Goal: Task Accomplishment & Management: Manage account settings

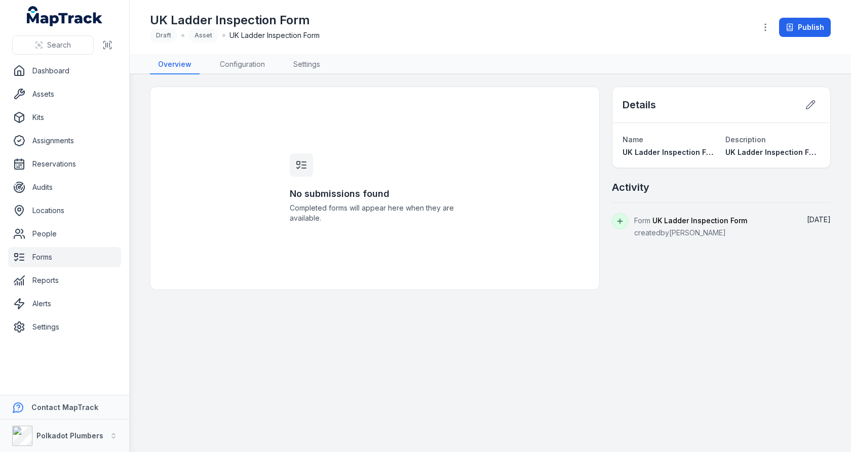
click at [58, 254] on link "Forms" at bounding box center [64, 257] width 113 height 20
click at [43, 95] on link "Assets" at bounding box center [64, 94] width 113 height 20
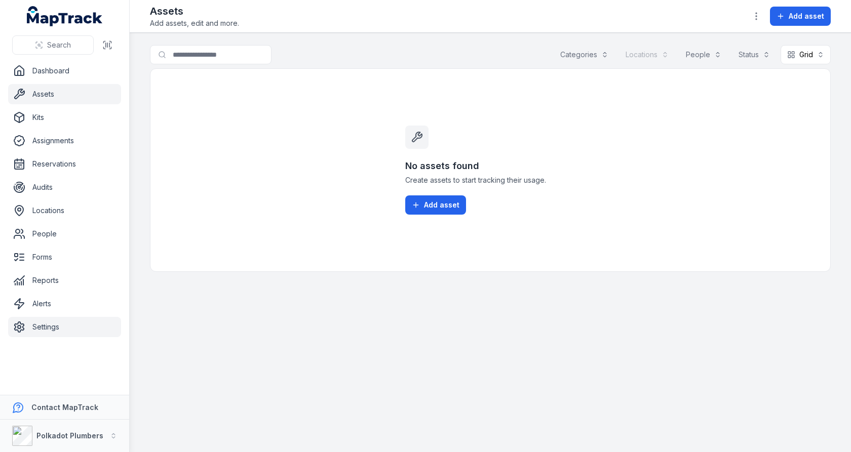
click at [45, 327] on link "Settings" at bounding box center [64, 327] width 113 height 20
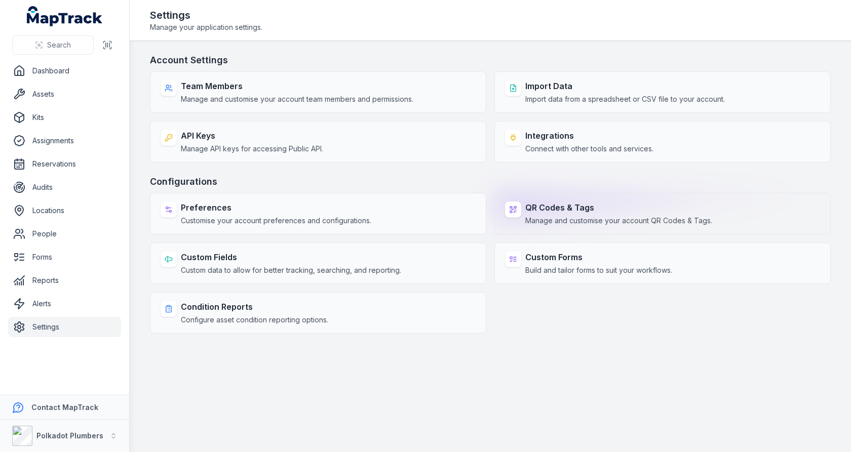
click at [636, 213] on div "QR Codes & Tags Manage and customise your account QR Codes & Tags." at bounding box center [618, 214] width 187 height 24
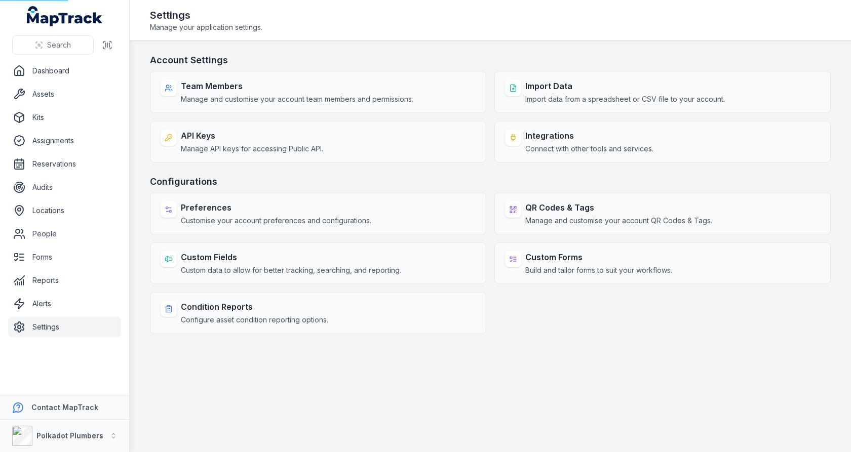
click at [638, 177] on h3 "Configurations" at bounding box center [490, 182] width 681 height 14
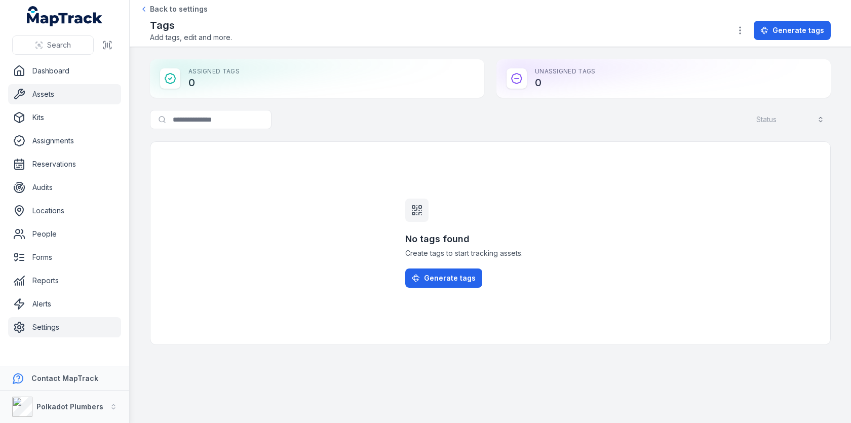
click at [45, 90] on link "Assets" at bounding box center [64, 94] width 113 height 20
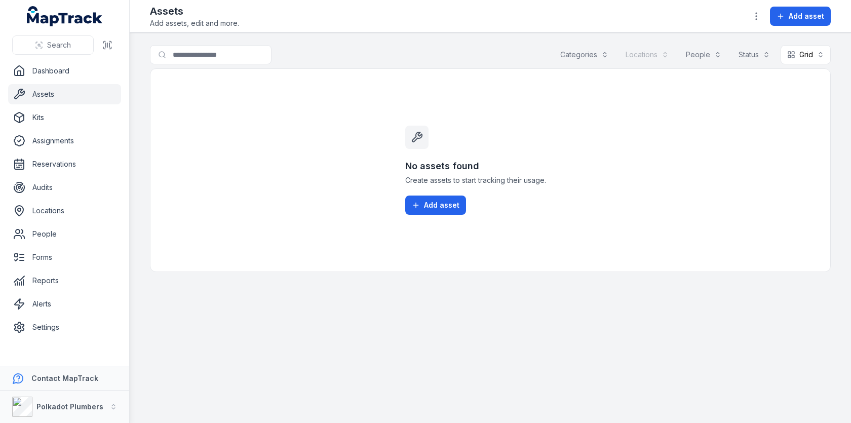
click at [49, 337] on nav "Dashboard Assets Kits Assignments Reservations Audits Locations People Forms Re…" at bounding box center [64, 213] width 129 height 305
click at [54, 332] on link "Settings" at bounding box center [64, 327] width 113 height 20
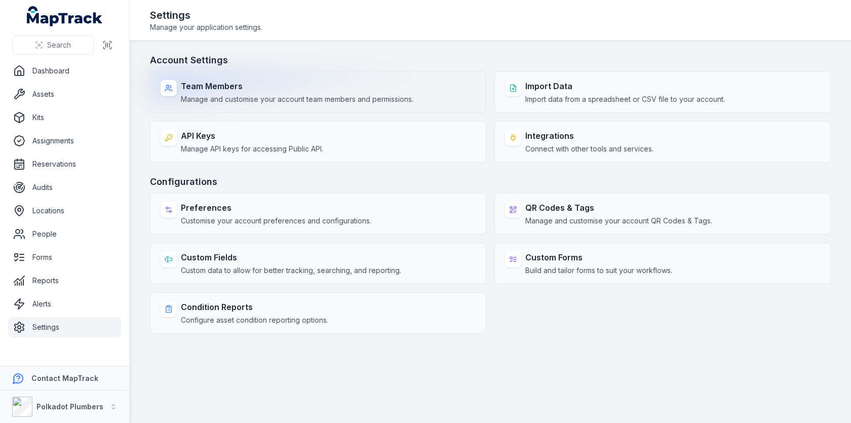
click at [371, 88] on strong "Team Members" at bounding box center [297, 86] width 233 height 12
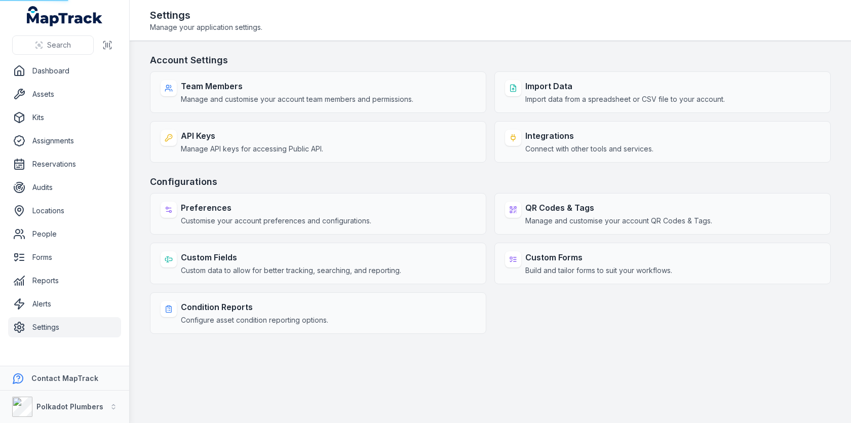
click at [486, 35] on header "Toggle Navigation Settings Manage your application settings." at bounding box center [490, 20] width 721 height 41
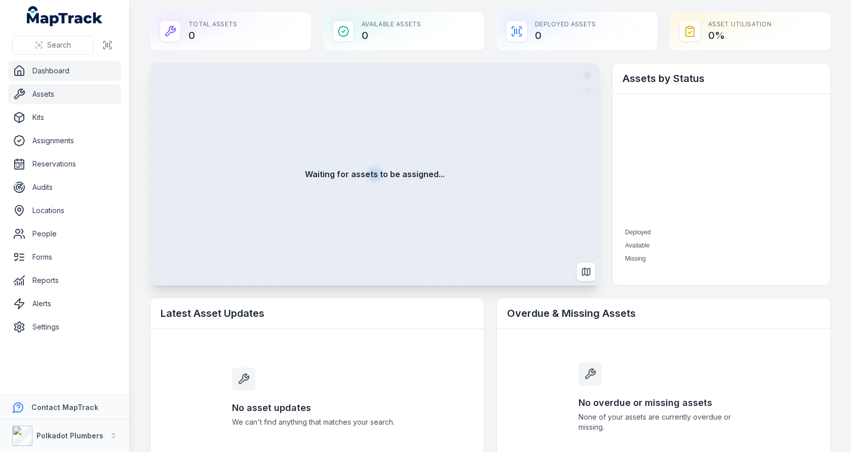
click at [78, 96] on link "Assets" at bounding box center [64, 94] width 113 height 20
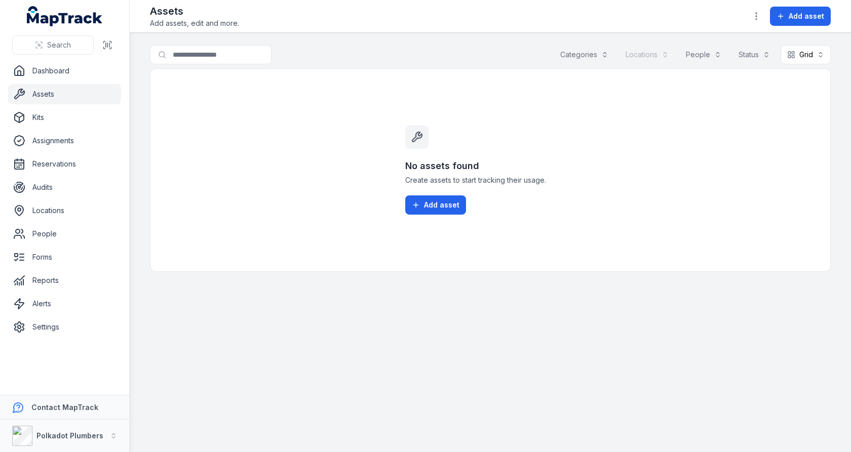
click at [753, 4] on div "Assets Add assets, edit and more. Add asset" at bounding box center [490, 16] width 681 height 24
click at [753, 19] on icon "button" at bounding box center [756, 16] width 10 height 10
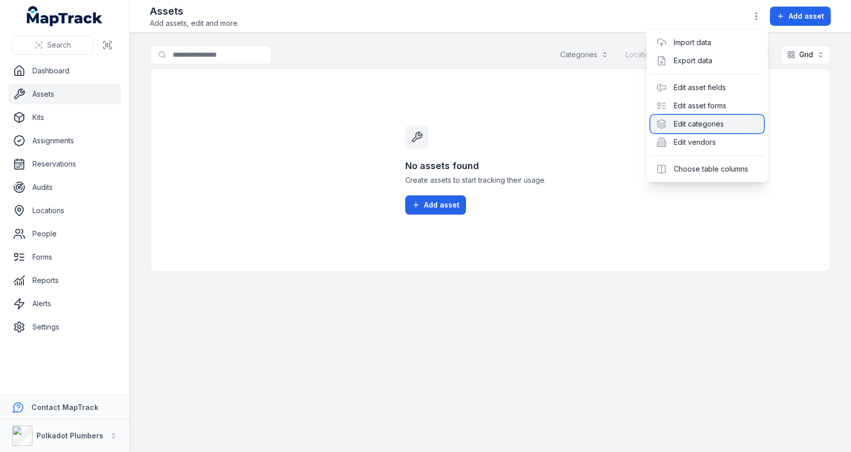
click at [694, 128] on div "Edit categories" at bounding box center [707, 124] width 113 height 18
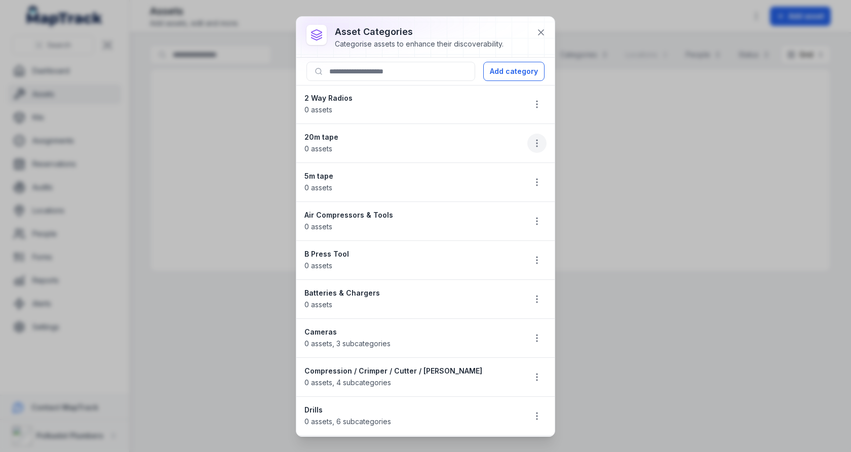
click at [541, 143] on icon "button" at bounding box center [537, 143] width 10 height 10
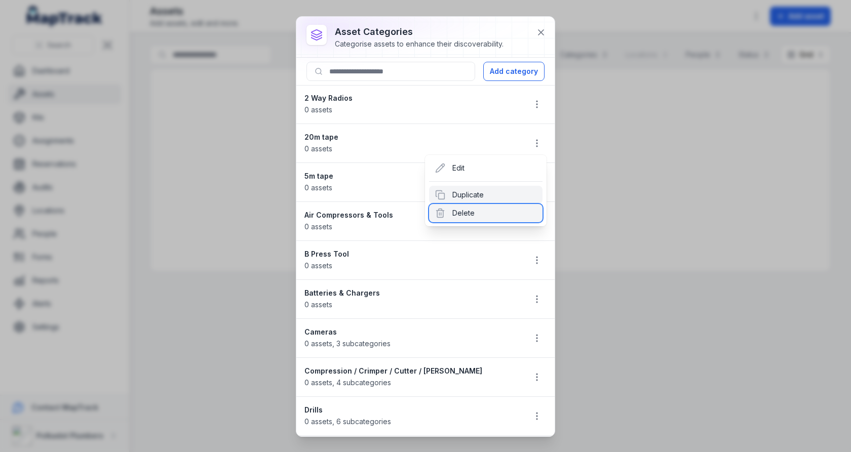
click at [476, 210] on div "Delete" at bounding box center [485, 213] width 113 height 18
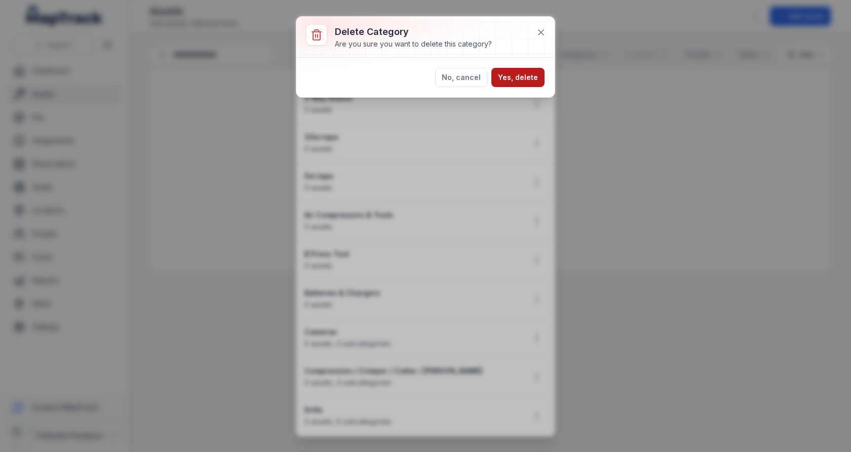
click at [523, 80] on button "Yes, delete" at bounding box center [517, 77] width 53 height 19
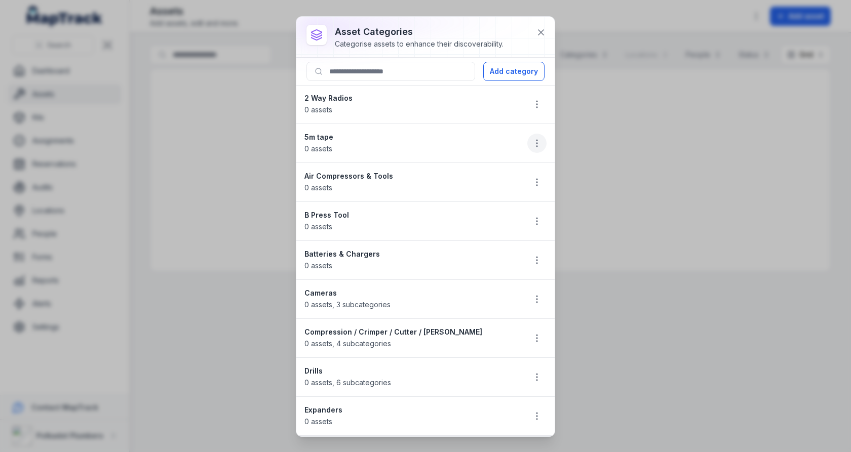
click at [537, 140] on circle "button" at bounding box center [537, 140] width 1 height 1
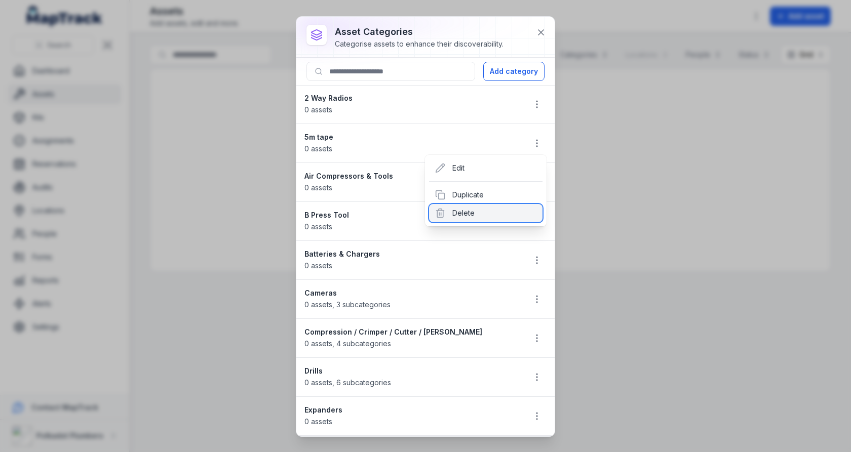
click at [500, 205] on div "Delete" at bounding box center [485, 213] width 113 height 18
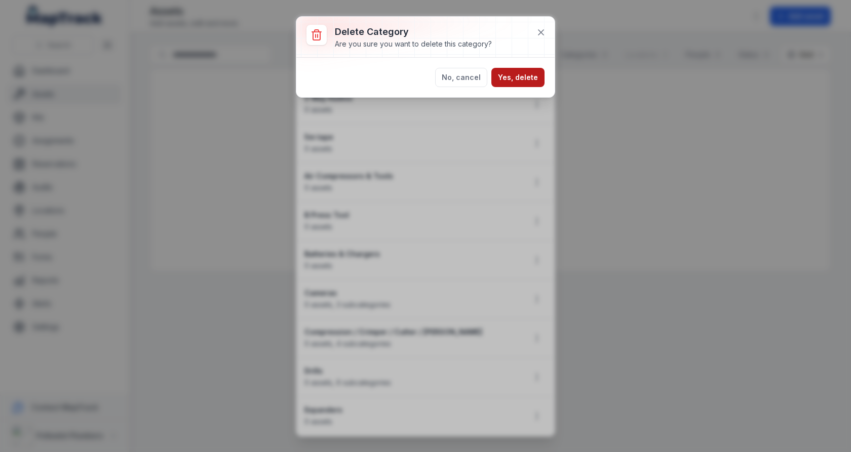
click at [541, 81] on button "Yes, delete" at bounding box center [517, 77] width 53 height 19
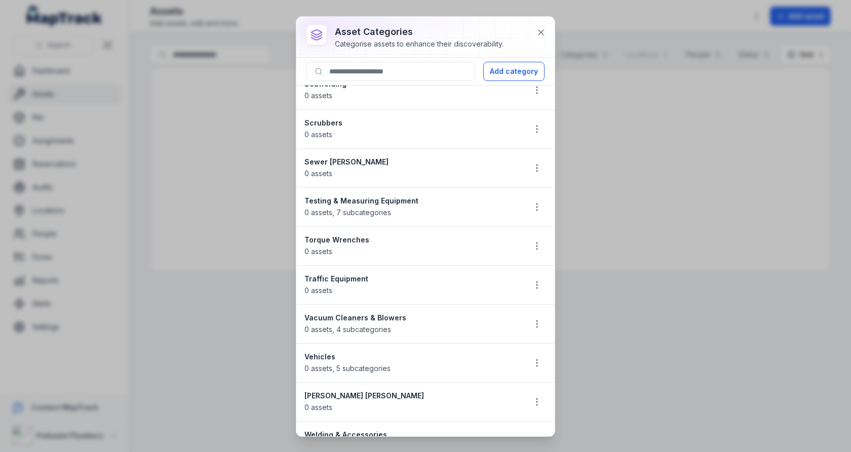
scroll to position [1267, 0]
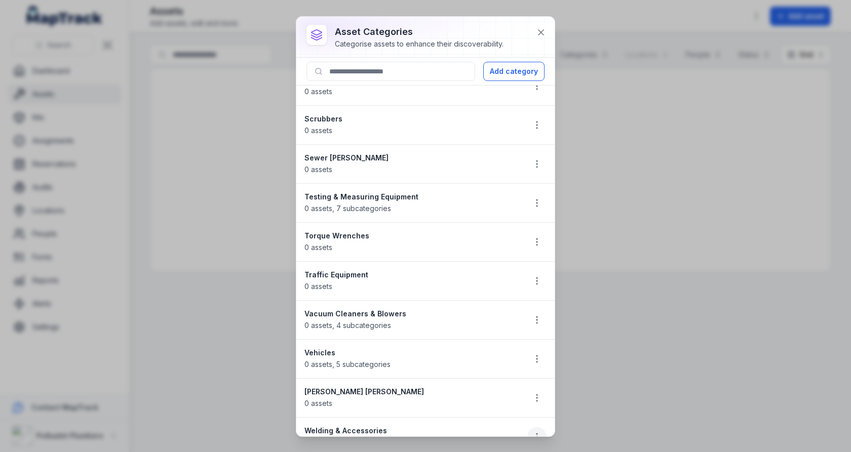
click at [537, 434] on circle "button" at bounding box center [537, 434] width 1 height 1
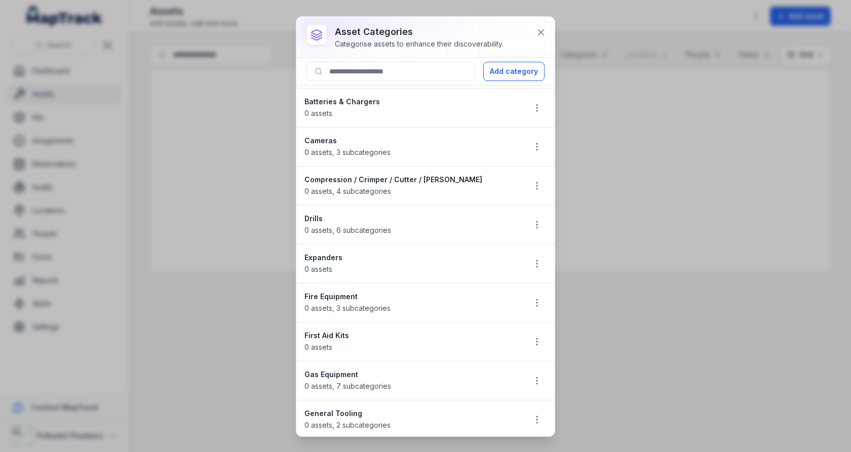
scroll to position [0, 0]
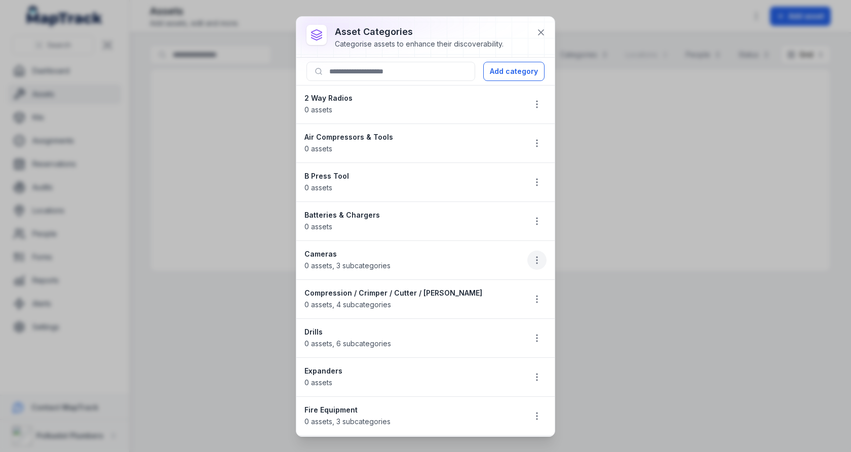
click at [539, 257] on icon "button" at bounding box center [537, 260] width 10 height 10
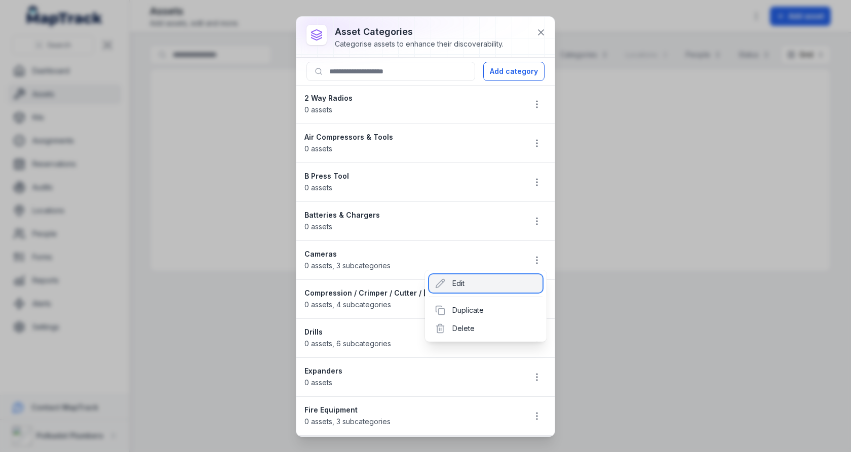
click at [505, 282] on div "Edit" at bounding box center [485, 284] width 113 height 18
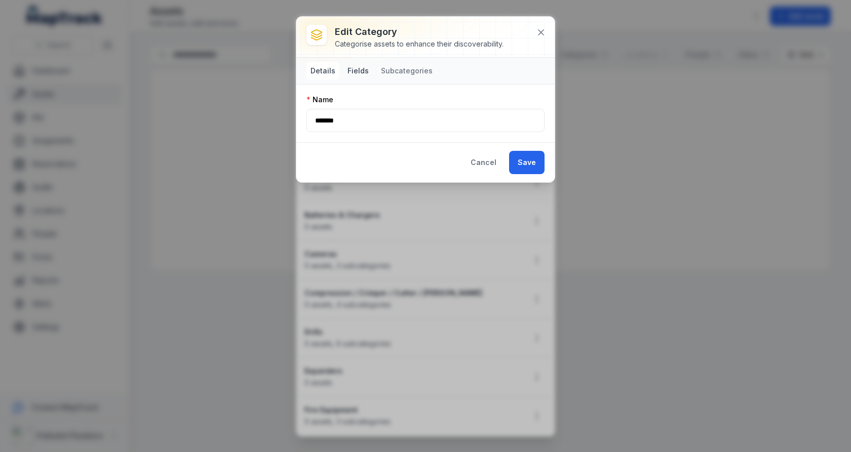
click at [347, 73] on button "Fields" at bounding box center [358, 71] width 29 height 18
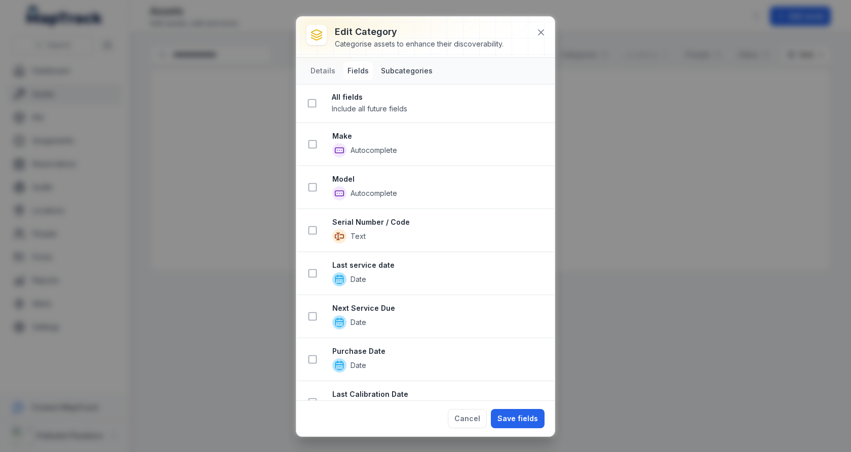
click at [399, 75] on button "Subcategories" at bounding box center [407, 71] width 60 height 18
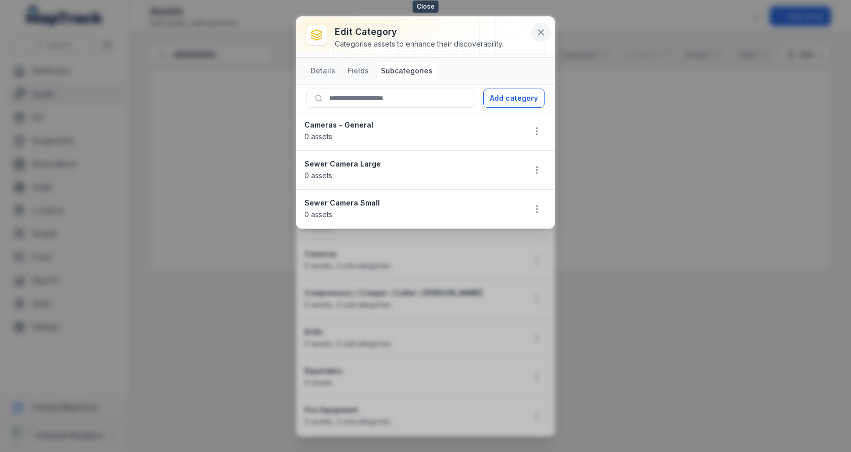
click at [541, 34] on icon at bounding box center [541, 32] width 10 height 10
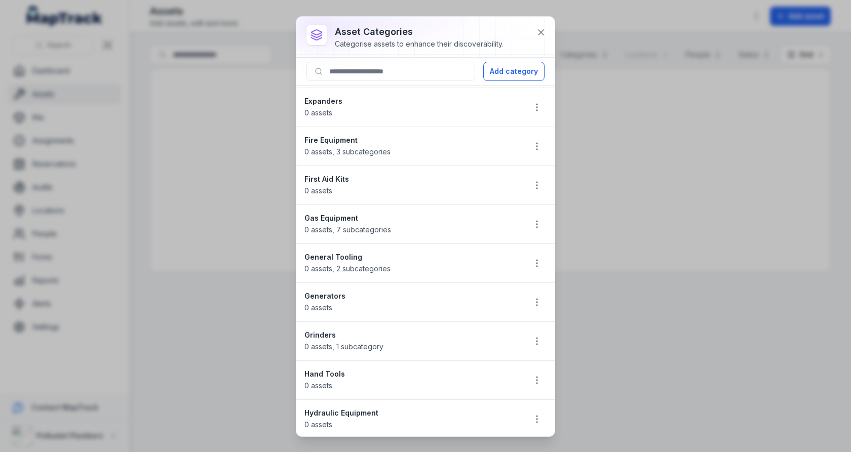
scroll to position [276, 0]
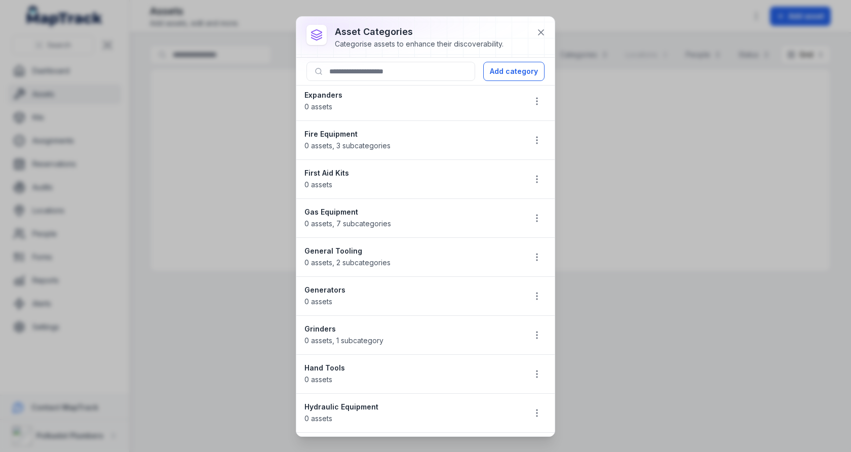
click at [437, 215] on div "Gas Equipment 0 assets , 7 subcategories" at bounding box center [411, 218] width 213 height 22
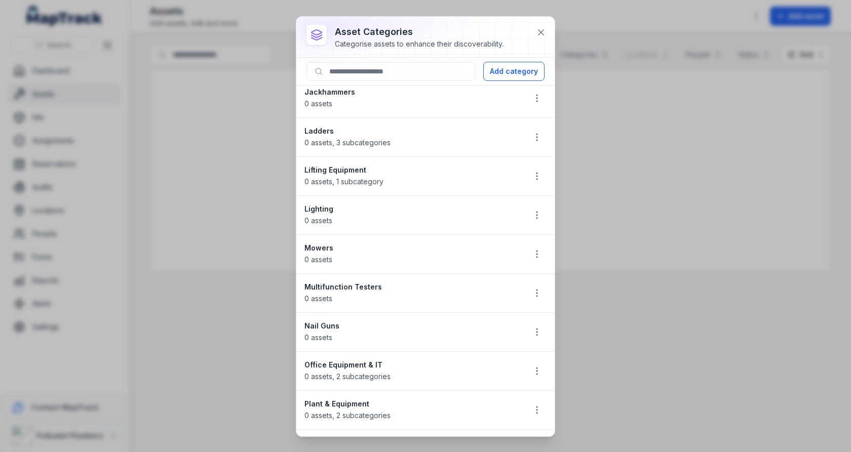
scroll to position [691, 0]
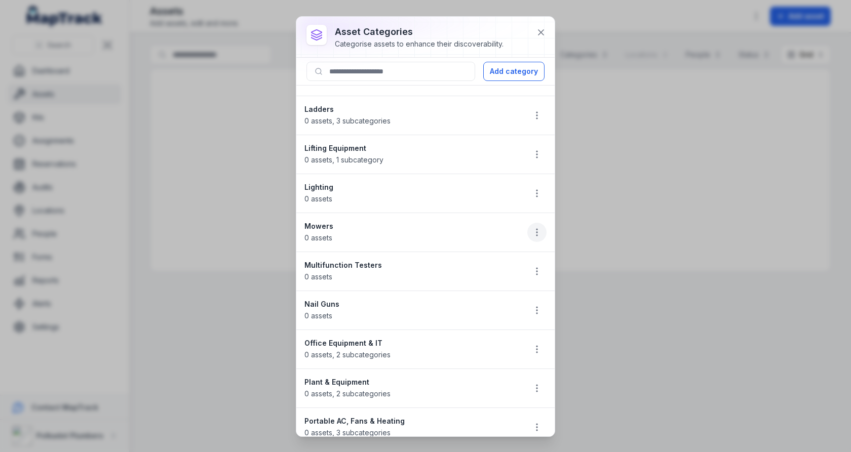
click at [537, 229] on circle "button" at bounding box center [537, 229] width 1 height 1
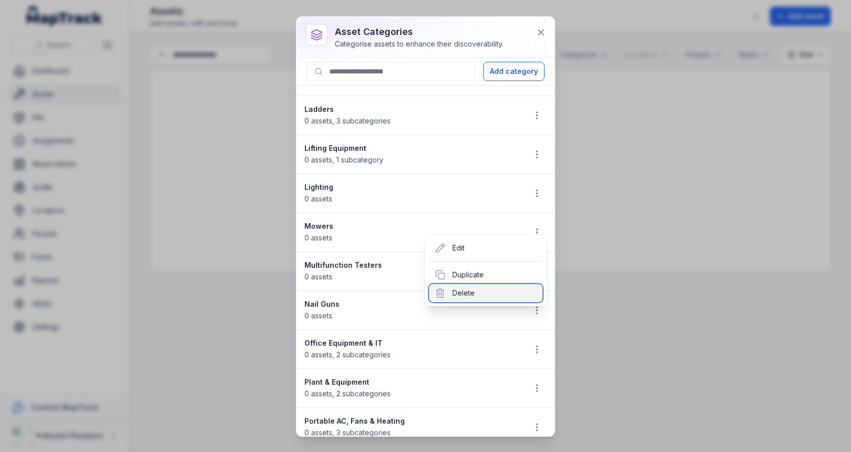
click at [477, 289] on div "Delete" at bounding box center [485, 293] width 113 height 18
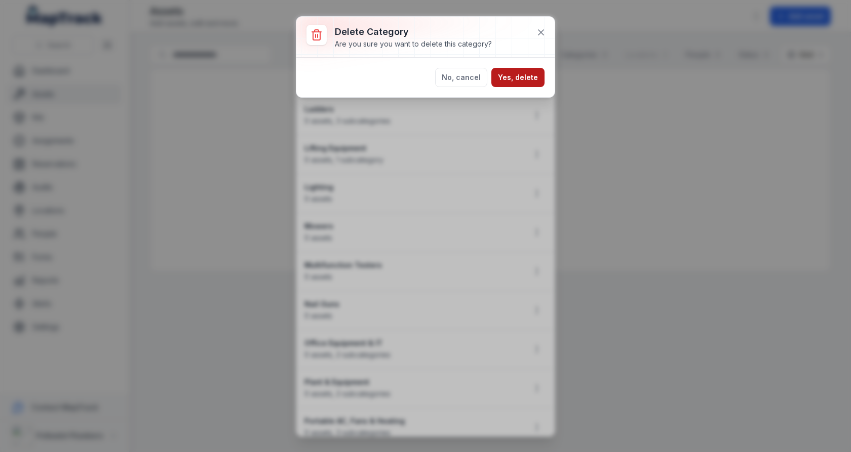
click at [523, 79] on button "Yes, delete" at bounding box center [517, 77] width 53 height 19
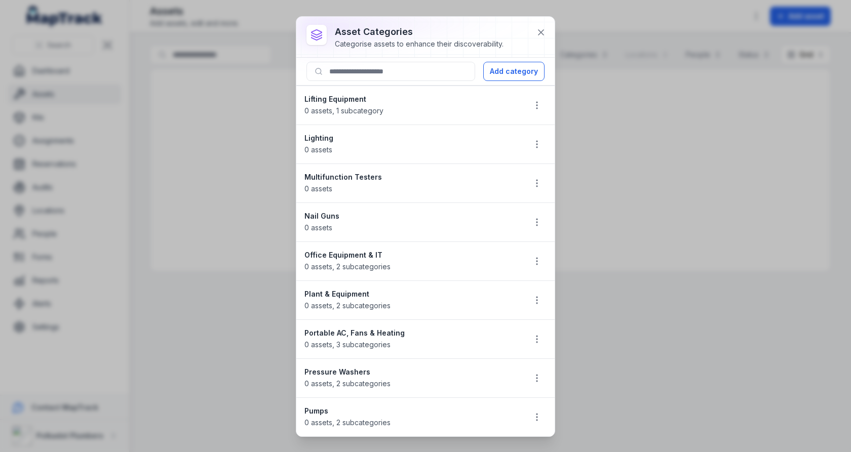
scroll to position [746, 0]
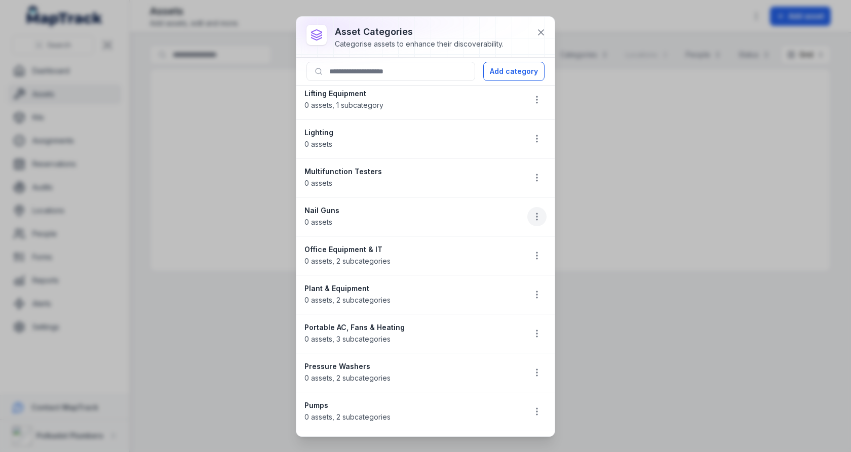
click at [545, 207] on button "button" at bounding box center [536, 216] width 19 height 19
click at [480, 272] on div "Delete" at bounding box center [485, 277] width 113 height 18
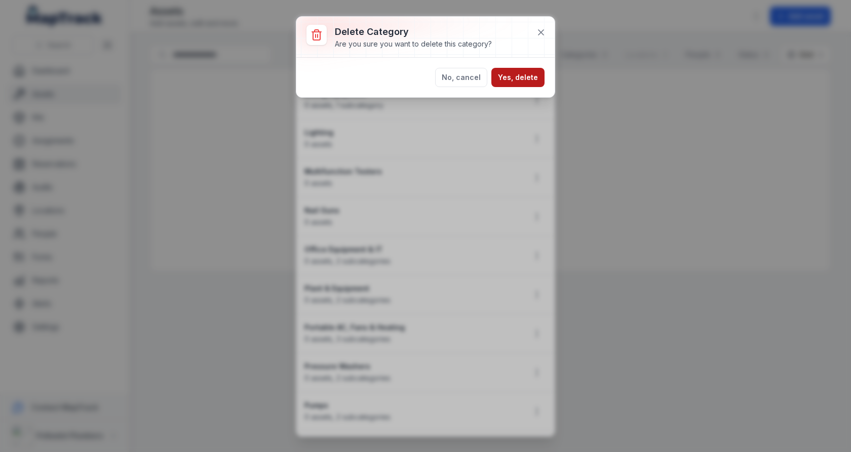
click at [524, 80] on button "Yes, delete" at bounding box center [517, 77] width 53 height 19
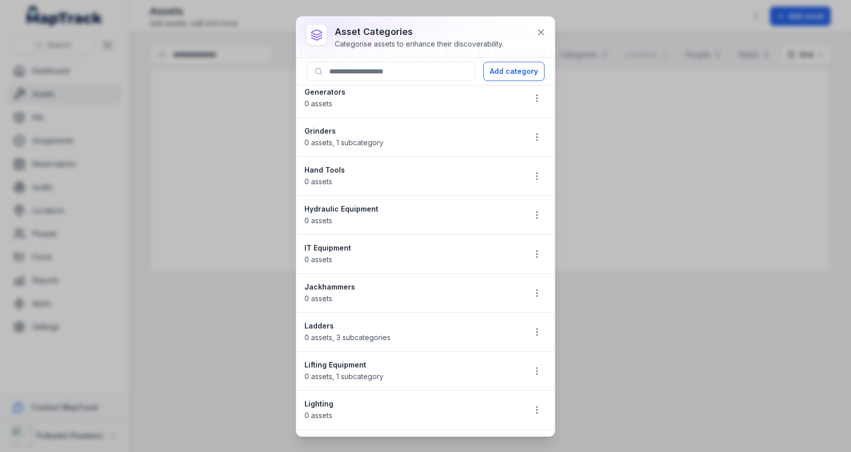
scroll to position [477, 0]
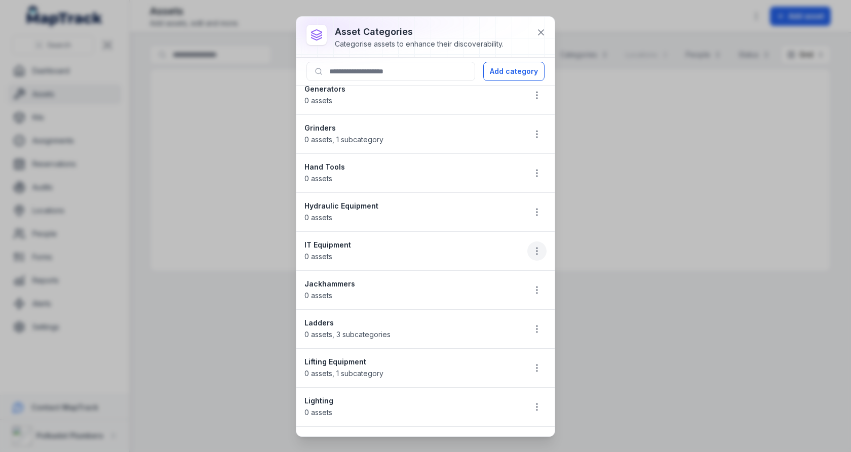
click at [539, 247] on icon "button" at bounding box center [537, 251] width 10 height 10
click at [494, 312] on div "Delete" at bounding box center [485, 314] width 113 height 18
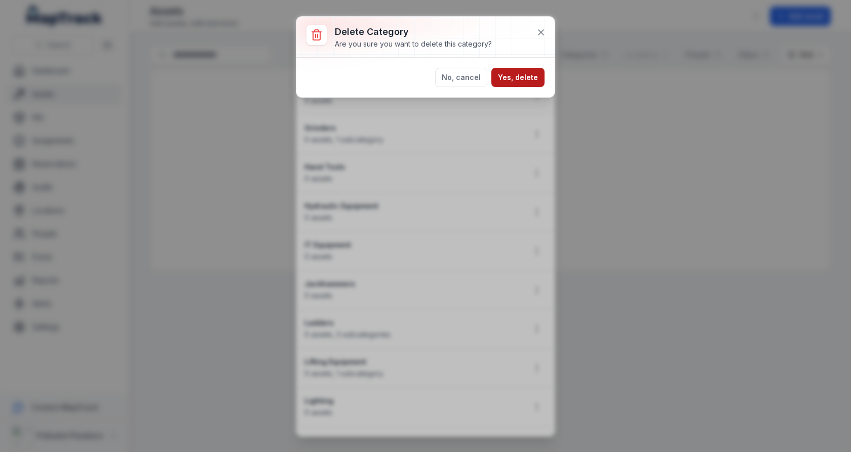
click at [530, 83] on button "Yes, delete" at bounding box center [517, 77] width 53 height 19
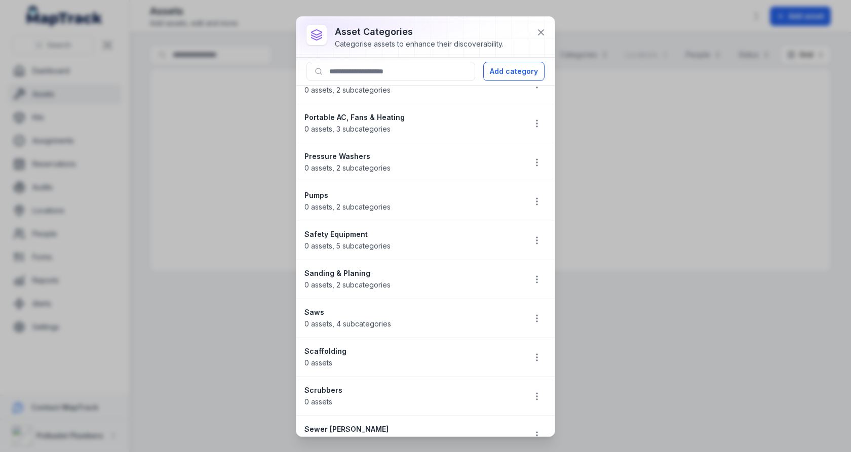
scroll to position [883, 0]
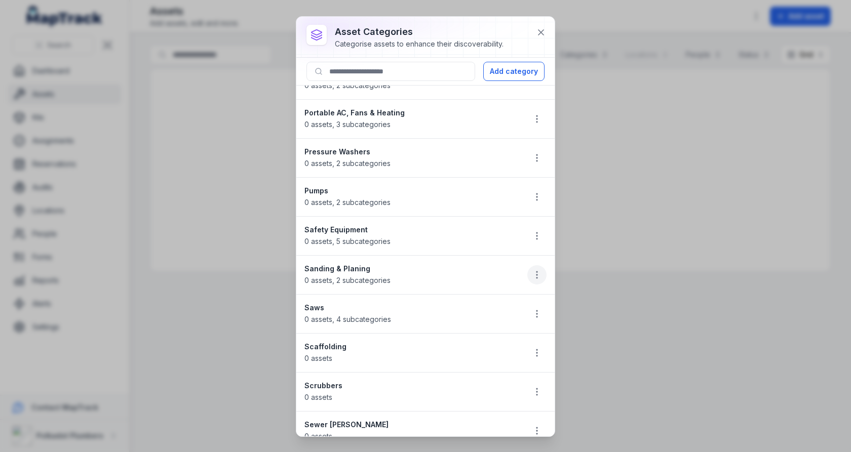
click at [540, 268] on button "button" at bounding box center [536, 274] width 19 height 19
click at [494, 330] on div "Delete" at bounding box center [485, 333] width 113 height 18
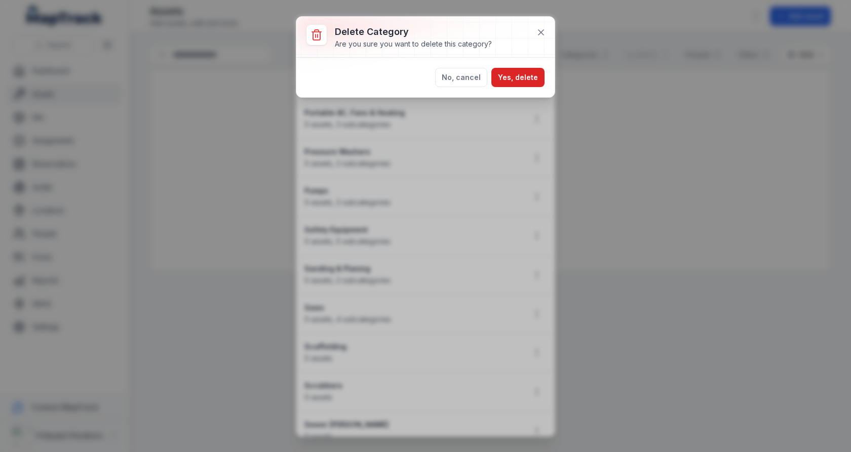
click at [523, 86] on div "No, cancel Yes, delete" at bounding box center [425, 78] width 258 height 40
click at [523, 82] on button "Yes, delete" at bounding box center [517, 77] width 53 height 19
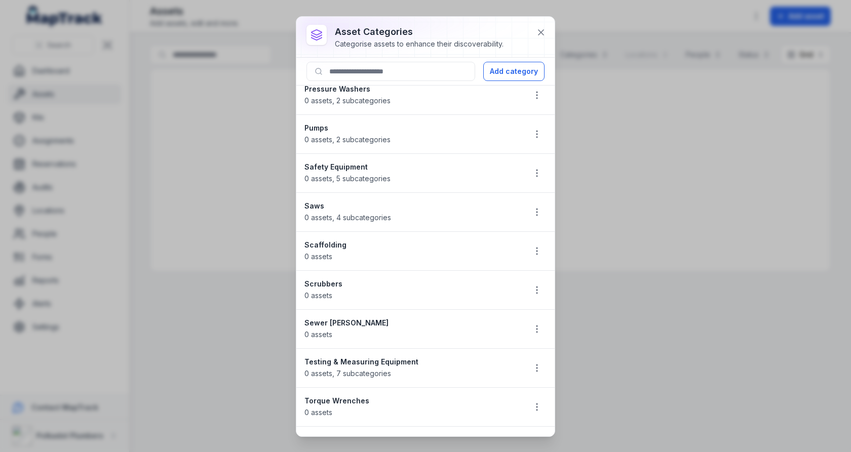
scroll to position [949, 0]
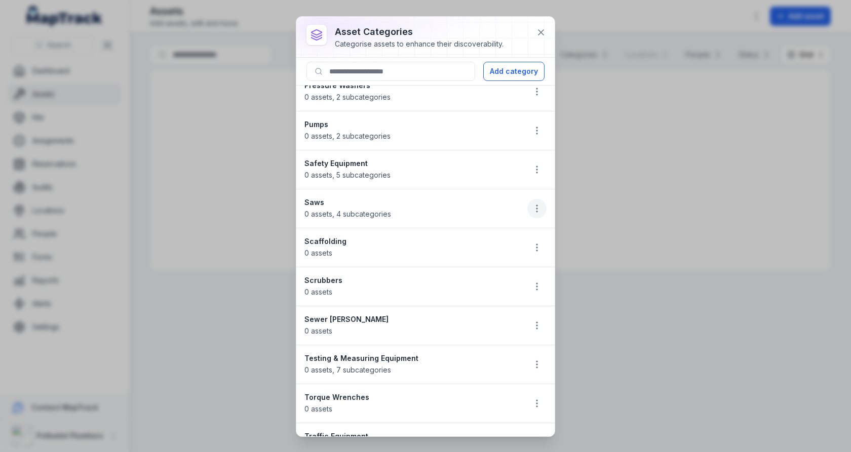
click at [529, 199] on button "button" at bounding box center [536, 208] width 19 height 19
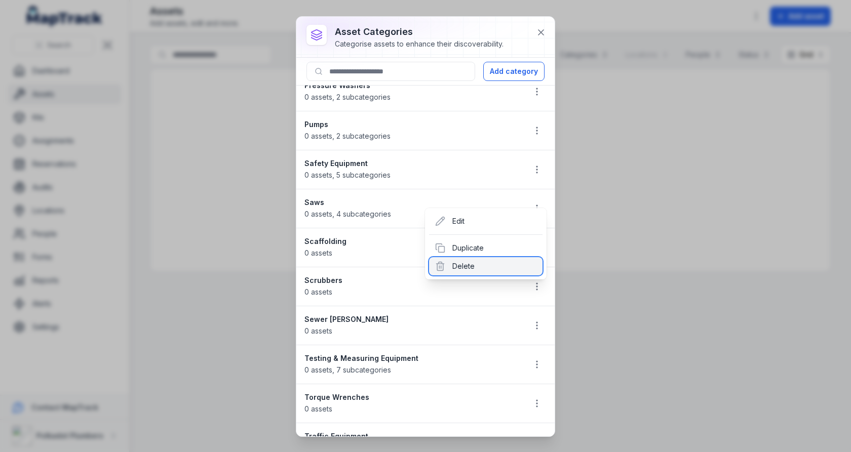
click at [500, 259] on div "Delete" at bounding box center [485, 266] width 113 height 18
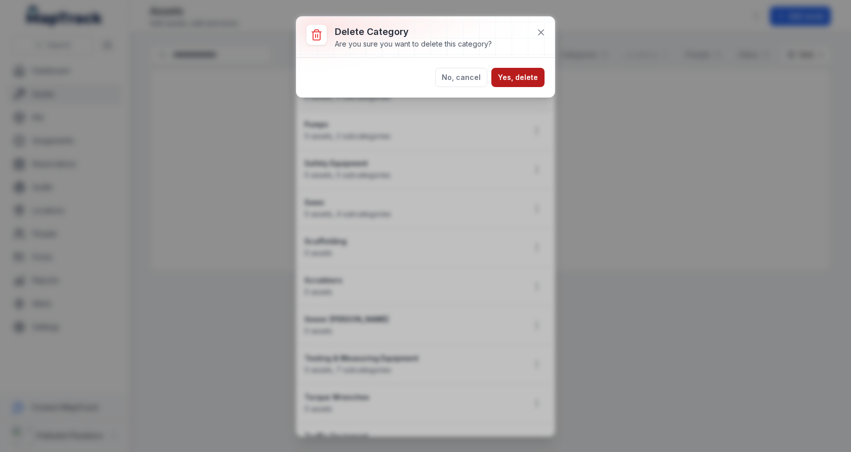
click at [513, 85] on button "Yes, delete" at bounding box center [517, 77] width 53 height 19
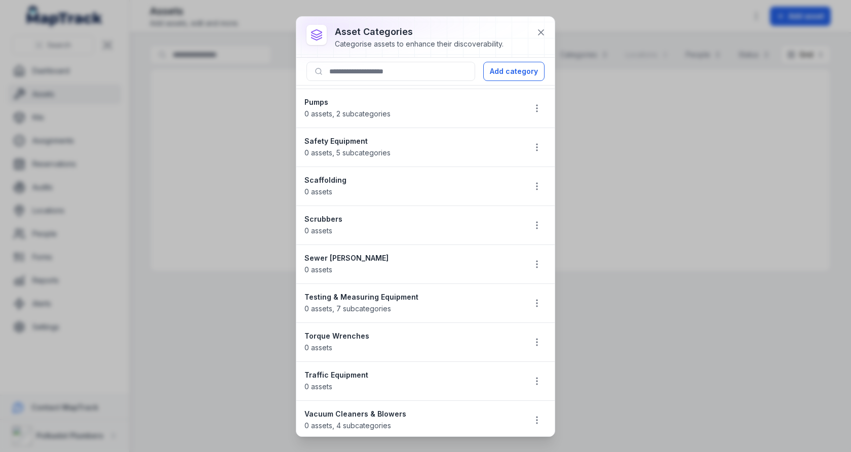
scroll to position [972, 0]
click at [534, 215] on button "button" at bounding box center [536, 224] width 19 height 19
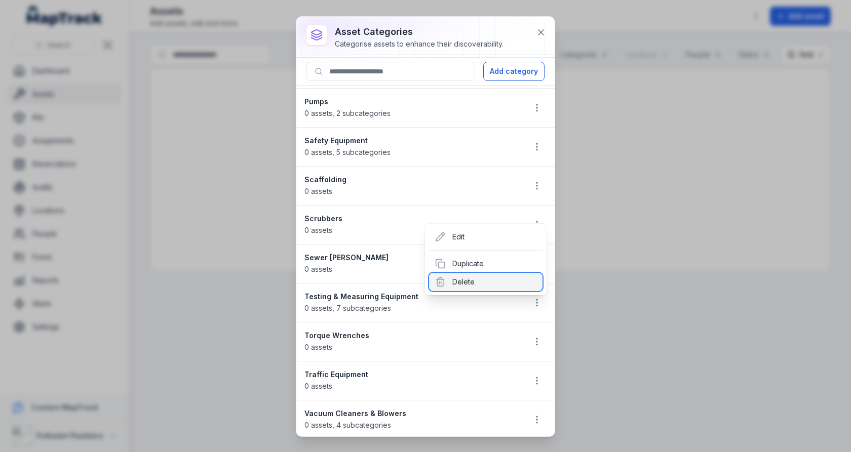
click at [504, 276] on div "Delete" at bounding box center [485, 282] width 113 height 18
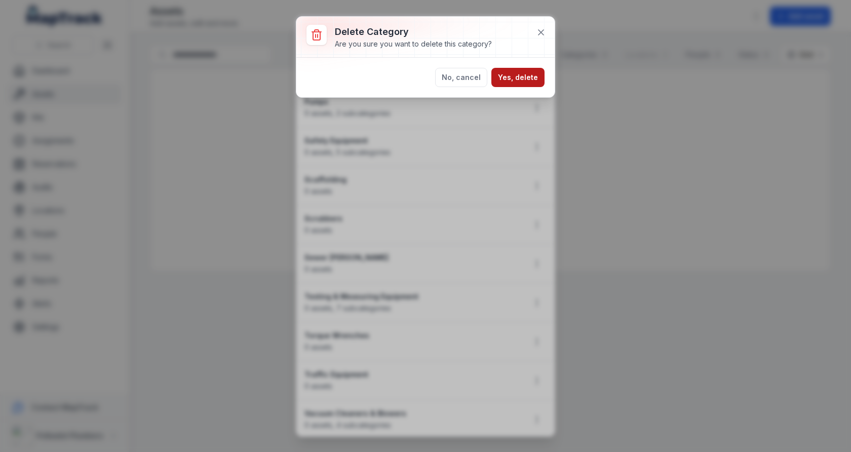
click at [525, 74] on button "Yes, delete" at bounding box center [517, 77] width 53 height 19
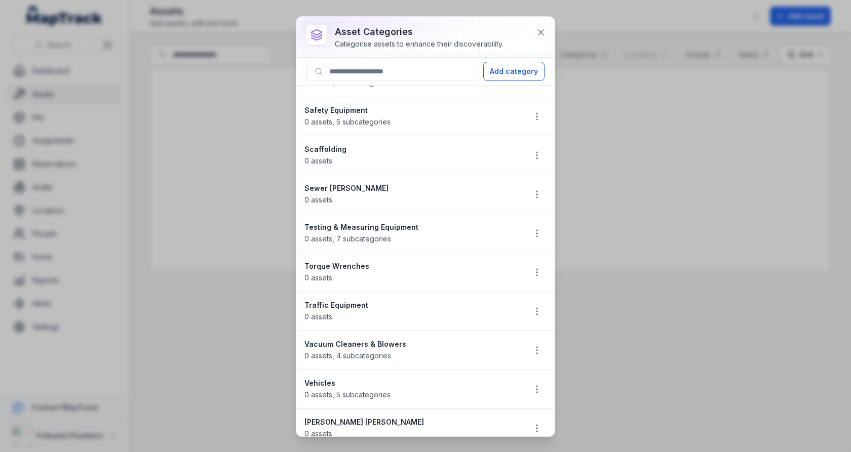
scroll to position [1011, 0]
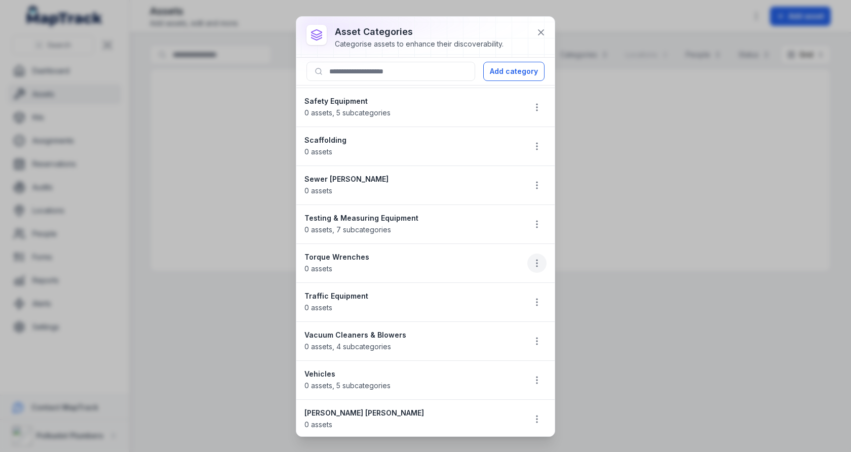
click at [531, 254] on button "button" at bounding box center [536, 263] width 19 height 19
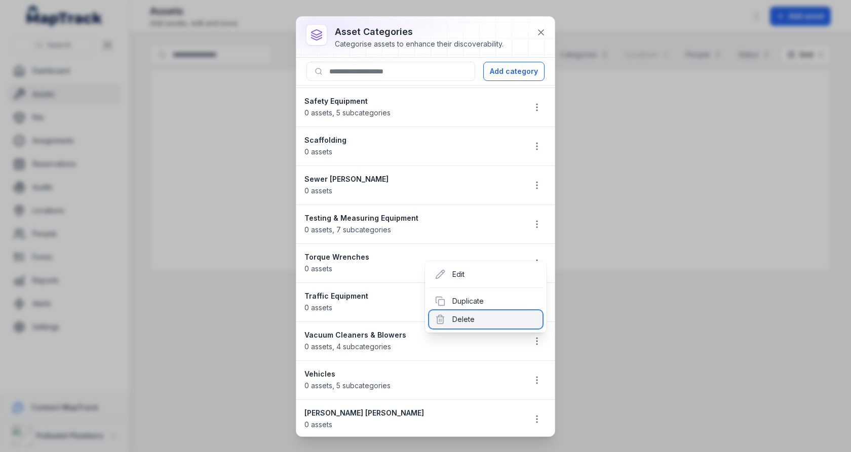
click at [495, 314] on div "Delete" at bounding box center [485, 320] width 113 height 18
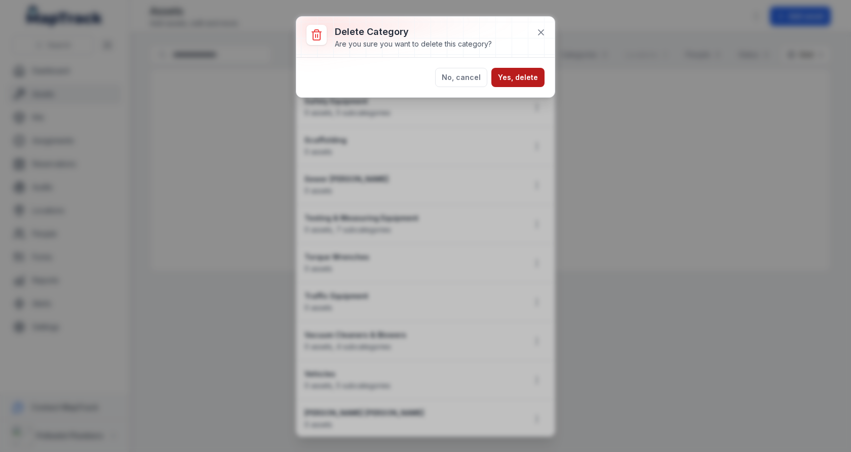
click at [525, 74] on button "Yes, delete" at bounding box center [517, 77] width 53 height 19
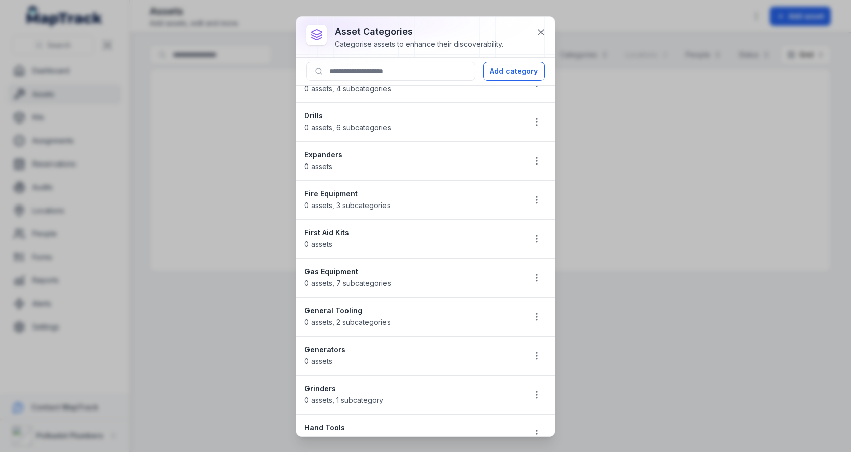
scroll to position [0, 0]
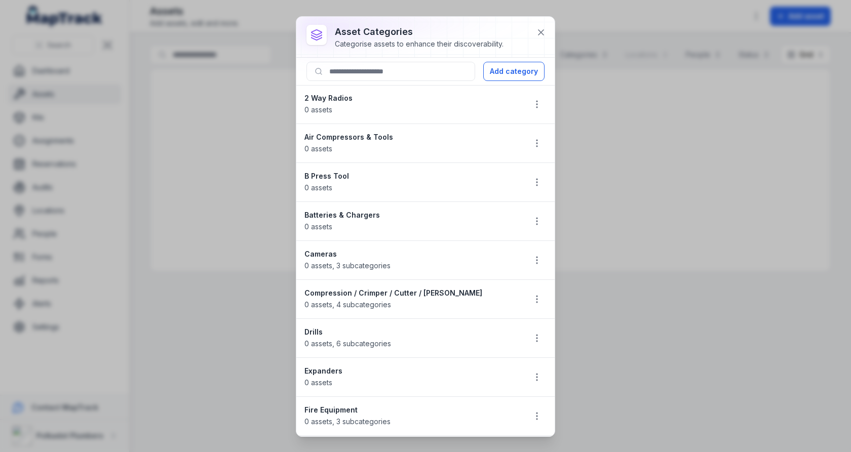
click at [457, 134] on strong "Air Compressors & Tools" at bounding box center [411, 137] width 213 height 10
click at [464, 96] on strong "2 Way Radios" at bounding box center [411, 98] width 213 height 10
click at [541, 18] on div at bounding box center [425, 37] width 258 height 41
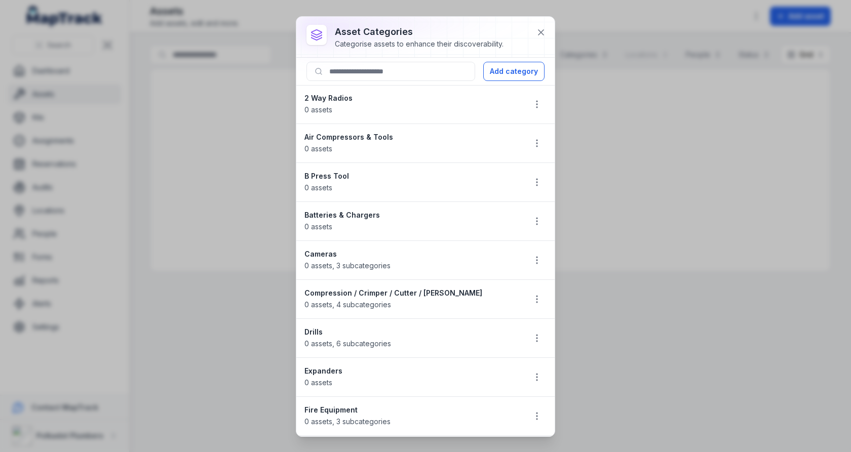
click at [550, 15] on div "asset categories Categorise assets to enhance their discoverability. Add catego…" at bounding box center [425, 226] width 851 height 452
click at [542, 31] on icon at bounding box center [541, 32] width 5 height 5
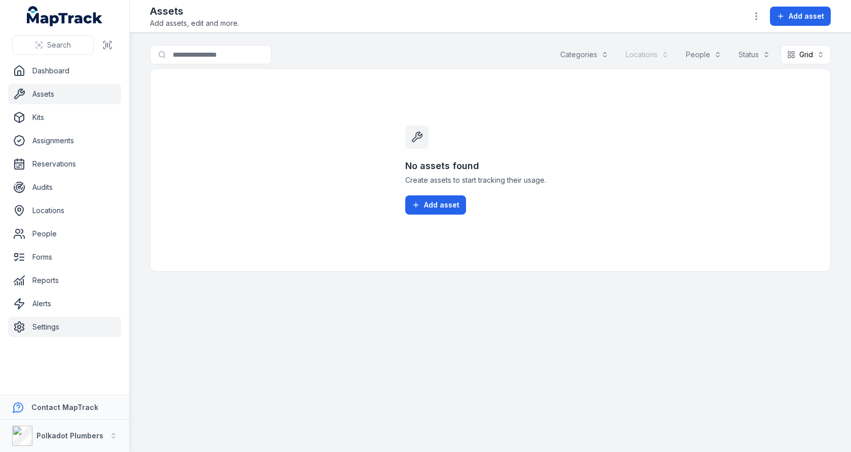
click at [62, 319] on link "Settings" at bounding box center [64, 327] width 113 height 20
